Goal: Transaction & Acquisition: Book appointment/travel/reservation

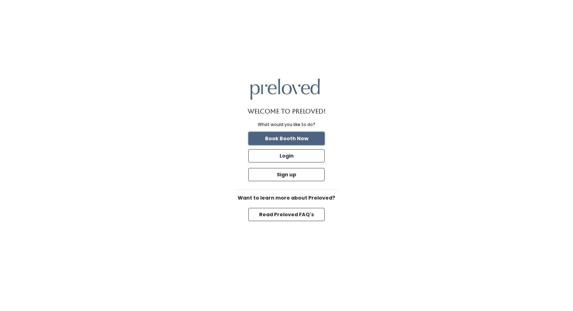
click at [287, 138] on button "Book Booth Now" at bounding box center [287, 138] width 76 height 13
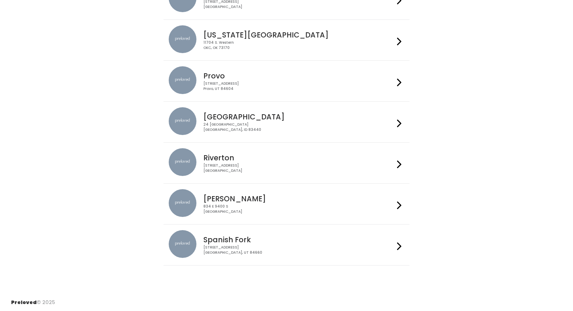
scroll to position [215, 0]
click at [178, 242] on img at bounding box center [183, 243] width 28 height 28
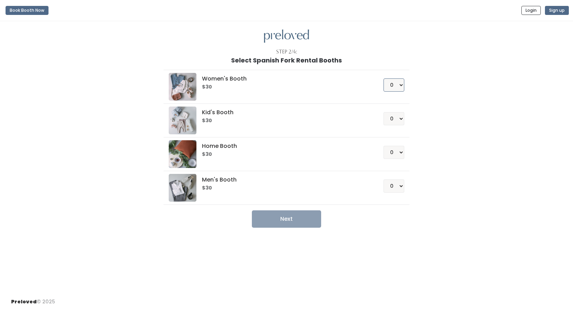
click at [395, 83] on select "0 1 2 3 4" at bounding box center [394, 84] width 21 height 13
select select "1"
click at [384, 78] on select "0 1 2 3 4" at bounding box center [394, 84] width 21 height 13
click at [295, 215] on button "Next" at bounding box center [286, 218] width 69 height 17
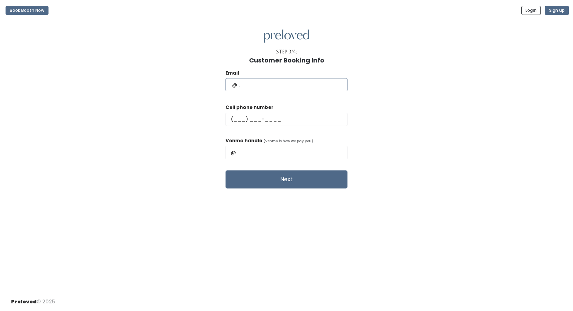
click at [250, 87] on input "text" at bounding box center [287, 84] width 122 height 13
type input "carinafleur3@gmail.com"
type input "(801) 831-2169"
click at [299, 153] on input "Carina Rivas" at bounding box center [294, 152] width 107 height 13
type input "Carina-Rivas-1"
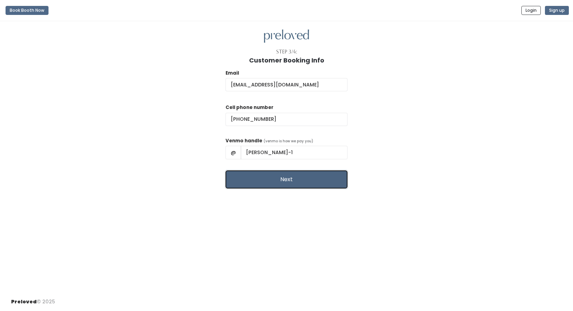
click at [302, 187] on button "Next" at bounding box center [287, 179] width 122 height 18
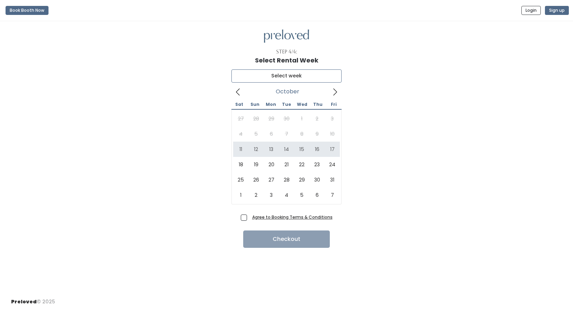
type input "[DATE] to [DATE]"
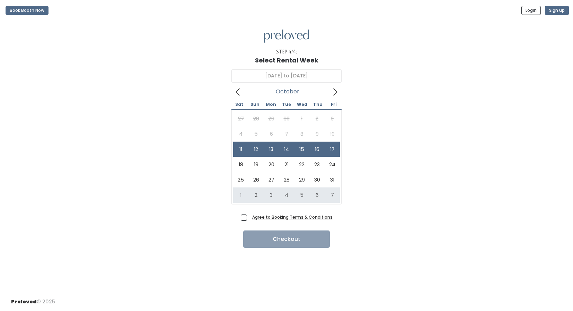
click at [250, 220] on span "Agree to Booking Terms & Conditions" at bounding box center [291, 216] width 83 height 7
click at [250, 218] on input "Agree to Booking Terms & Conditions" at bounding box center [252, 215] width 5 height 5
checkbox input "true"
click at [294, 242] on button "Checkout" at bounding box center [286, 238] width 87 height 17
